Goal: Check status: Check status

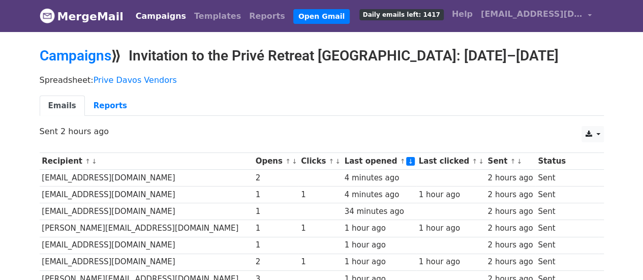
click at [335, 162] on link "↓" at bounding box center [338, 162] width 6 height 8
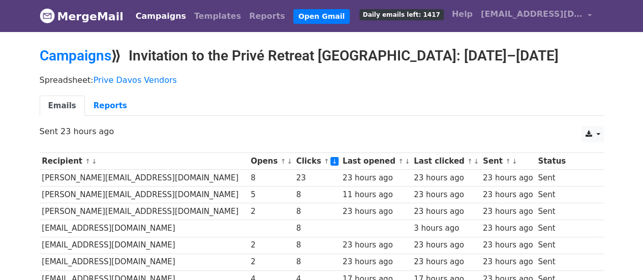
click at [331, 162] on link "↓" at bounding box center [335, 161] width 9 height 9
click at [405, 161] on link "↓" at bounding box center [408, 162] width 6 height 8
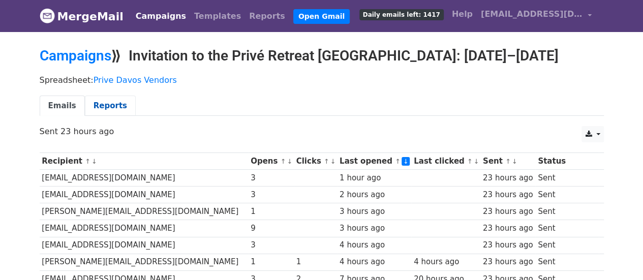
click at [107, 108] on link "Reports" at bounding box center [110, 106] width 51 height 21
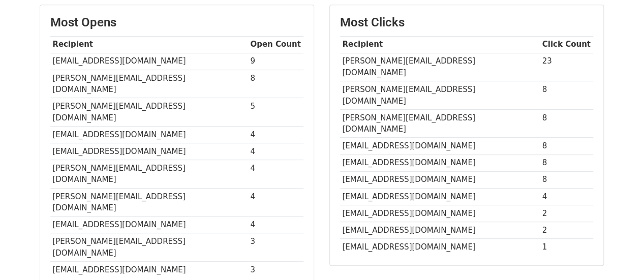
scroll to position [256, 0]
